Goal: Task Accomplishment & Management: Complete application form

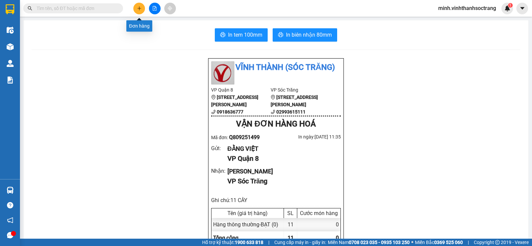
click at [140, 5] on button at bounding box center [139, 9] width 12 height 12
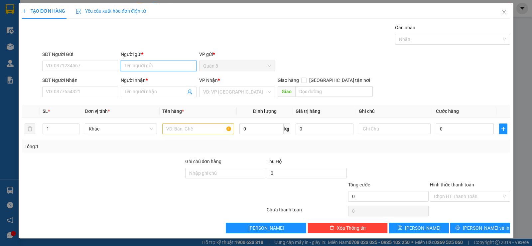
click at [158, 68] on input "Người gửi *" at bounding box center [159, 66] width 76 height 11
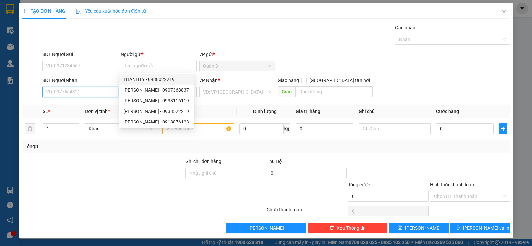
click at [80, 93] on input "SĐT Người Nhận" at bounding box center [80, 91] width 76 height 11
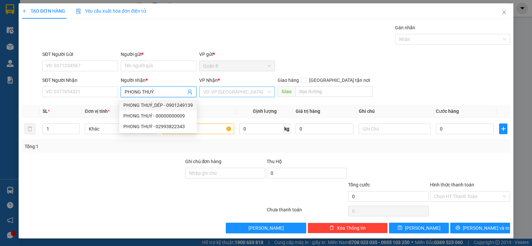
type input "PHONG THUÝ"
click at [211, 88] on input "search" at bounding box center [234, 92] width 63 height 10
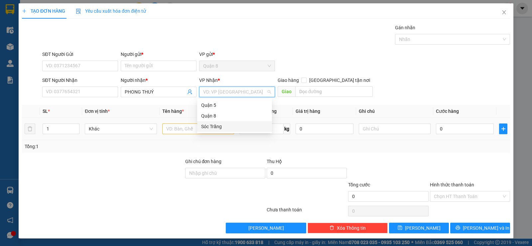
click at [215, 124] on div "Sóc Trăng" at bounding box center [234, 126] width 67 height 7
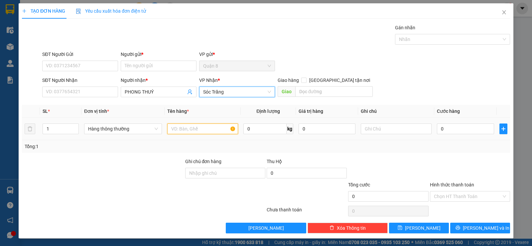
click at [197, 130] on input "text" at bounding box center [202, 128] width 71 height 11
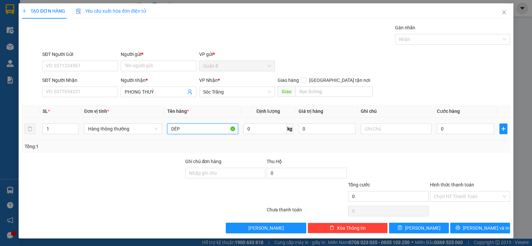
type input "DÉP"
type input "20"
type input "1 GÓI"
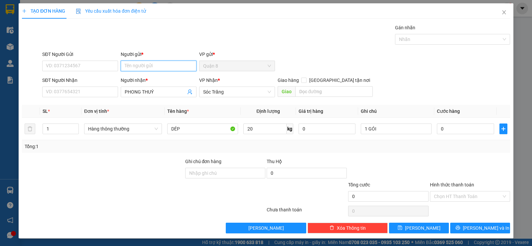
click at [140, 62] on input "Người gửi *" at bounding box center [159, 66] width 76 height 11
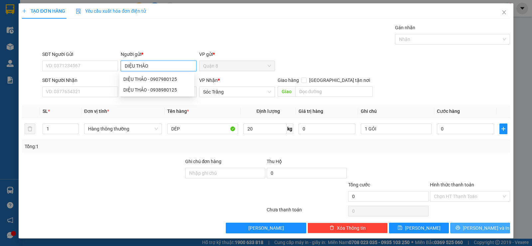
type input "DIỆU THẢO"
click at [466, 231] on button "[PERSON_NAME] và In" at bounding box center [480, 228] width 60 height 11
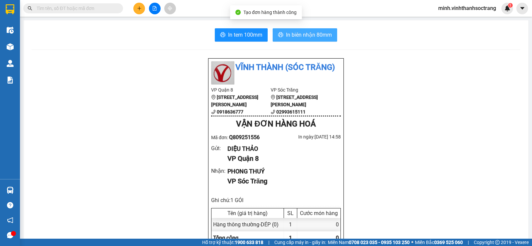
click at [314, 30] on button "In biên nhận 80mm" at bounding box center [305, 34] width 65 height 13
